Goal: Book appointment/travel/reservation

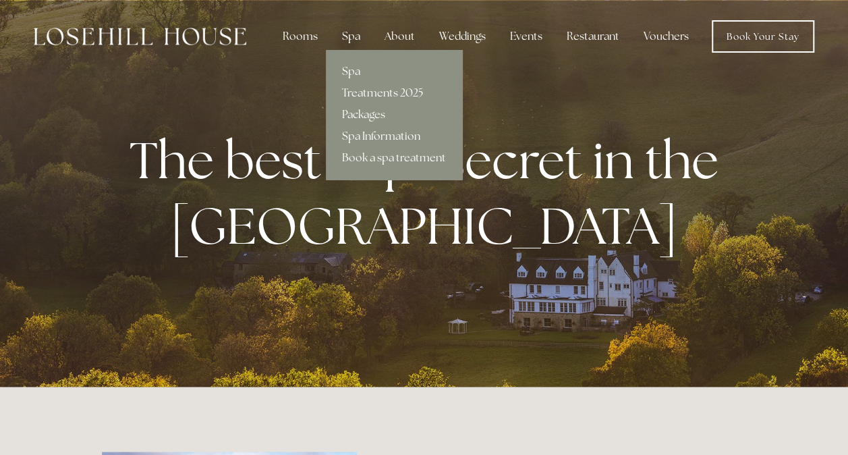
click at [354, 35] on div "Spa" at bounding box center [351, 36] width 40 height 27
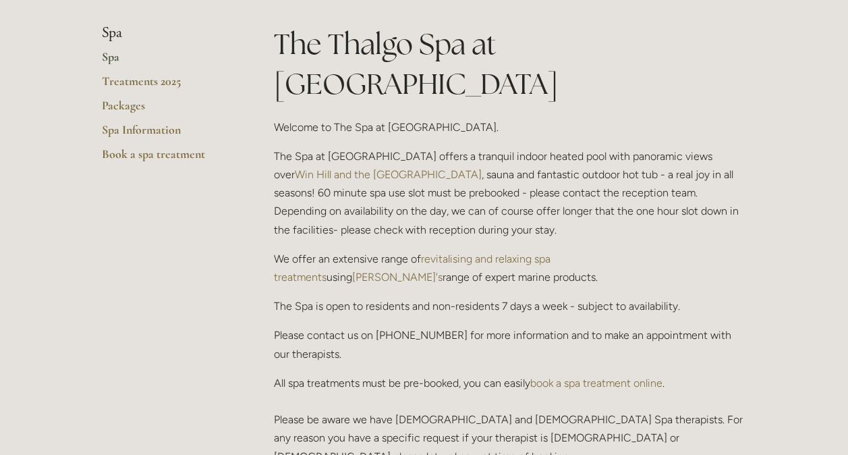
scroll to position [305, 0]
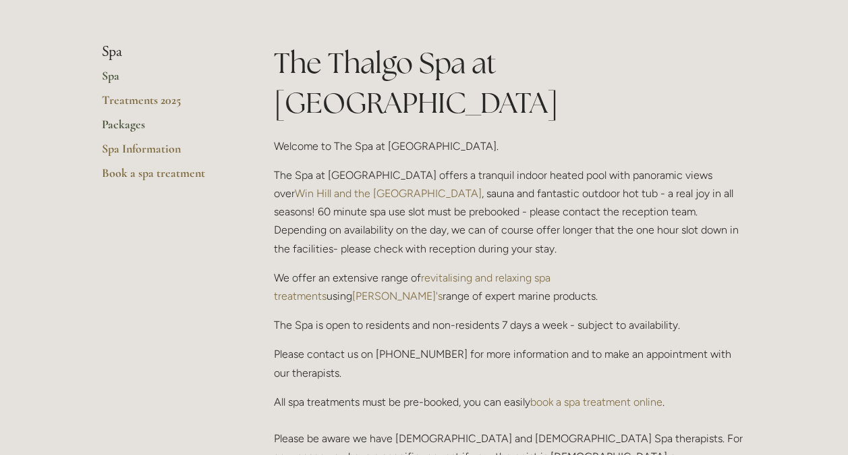
click at [117, 117] on link "Packages" at bounding box center [166, 129] width 129 height 24
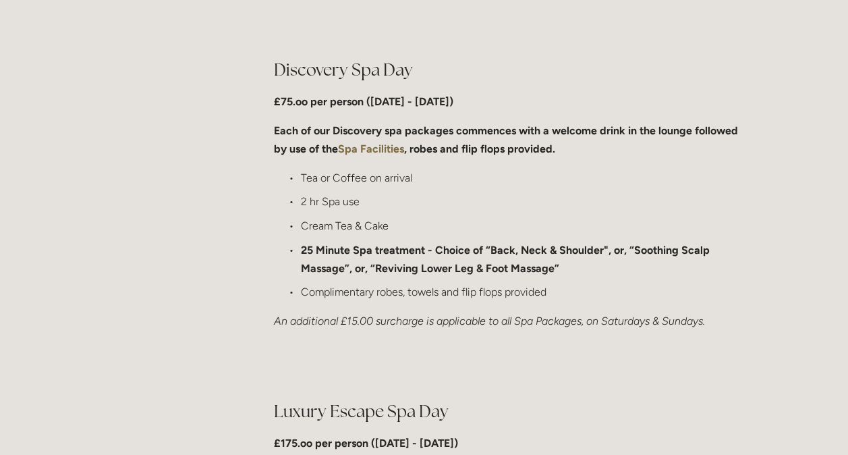
scroll to position [1038, 0]
